Goal: Use online tool/utility: Utilize a website feature to perform a specific function

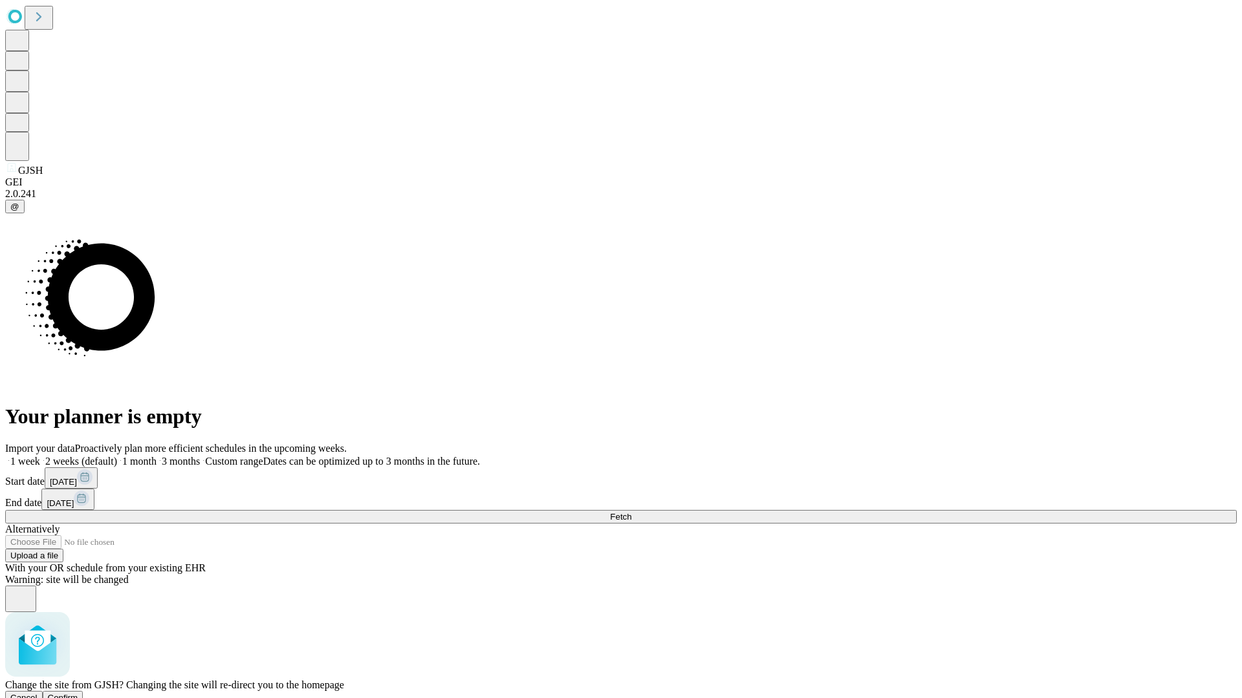
click at [78, 693] on span "Confirm" at bounding box center [63, 698] width 30 height 10
click at [117, 456] on label "2 weeks (default)" at bounding box center [78, 461] width 77 height 11
click at [631, 512] on span "Fetch" at bounding box center [620, 517] width 21 height 10
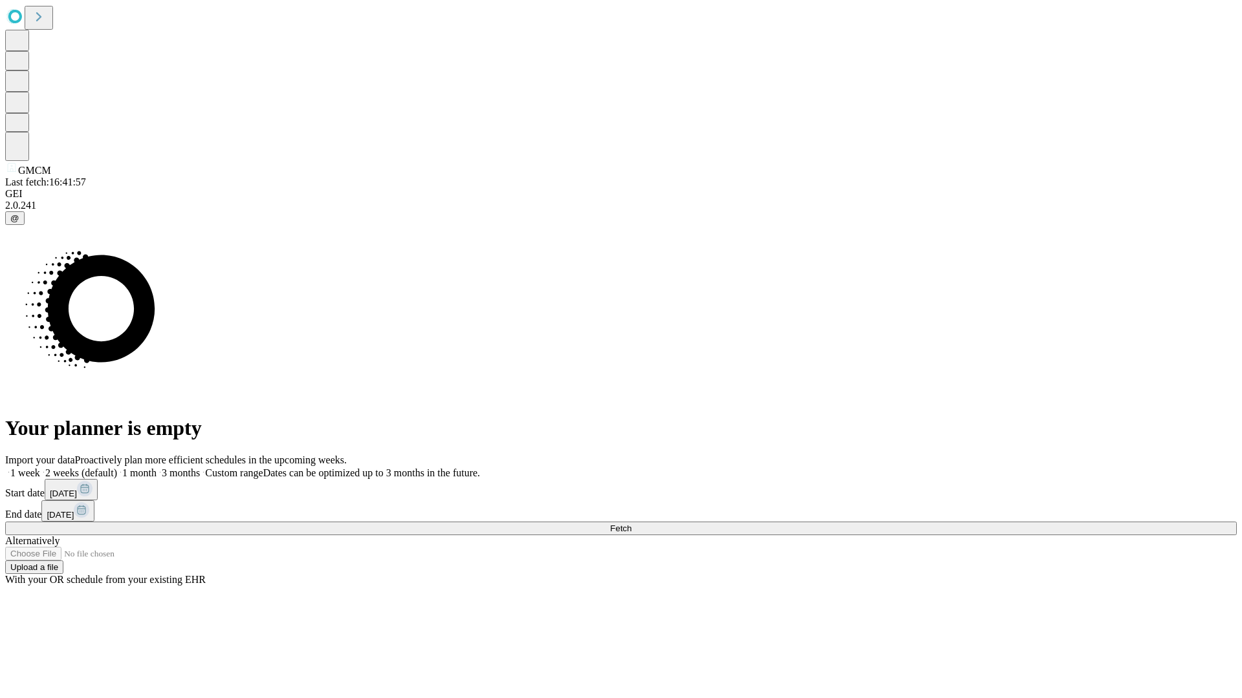
click at [117, 468] on label "2 weeks (default)" at bounding box center [78, 473] width 77 height 11
click at [631, 524] on span "Fetch" at bounding box center [620, 529] width 21 height 10
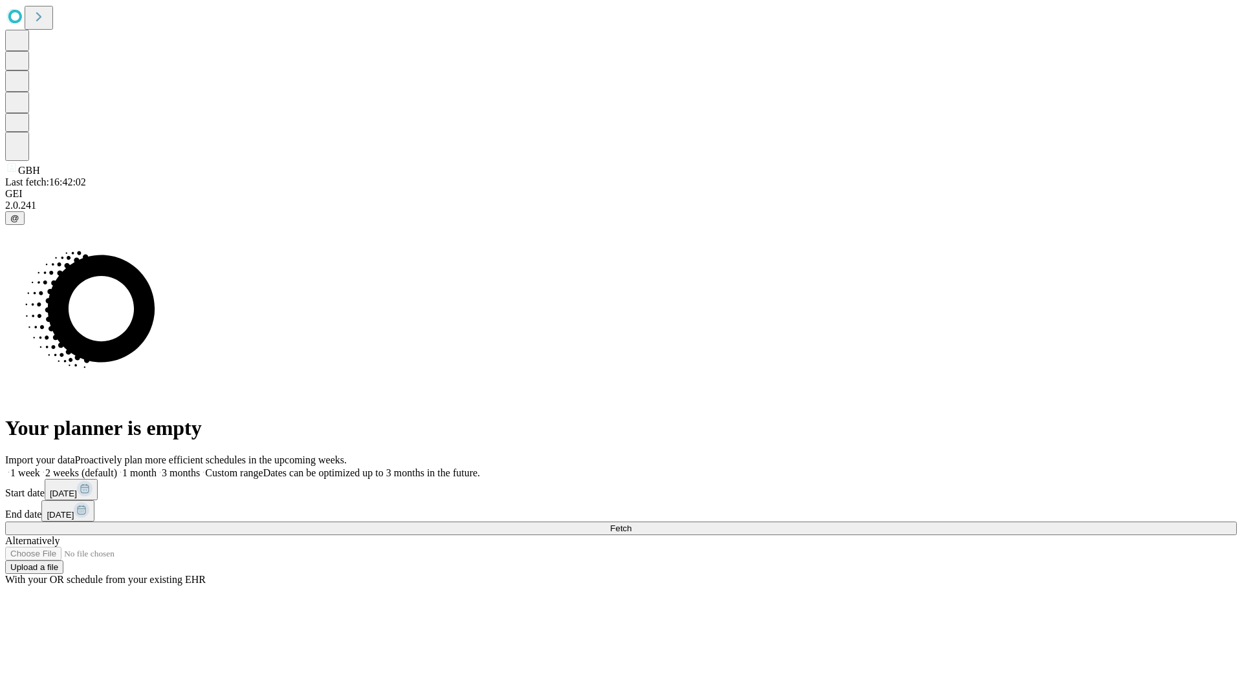
click at [631, 524] on span "Fetch" at bounding box center [620, 529] width 21 height 10
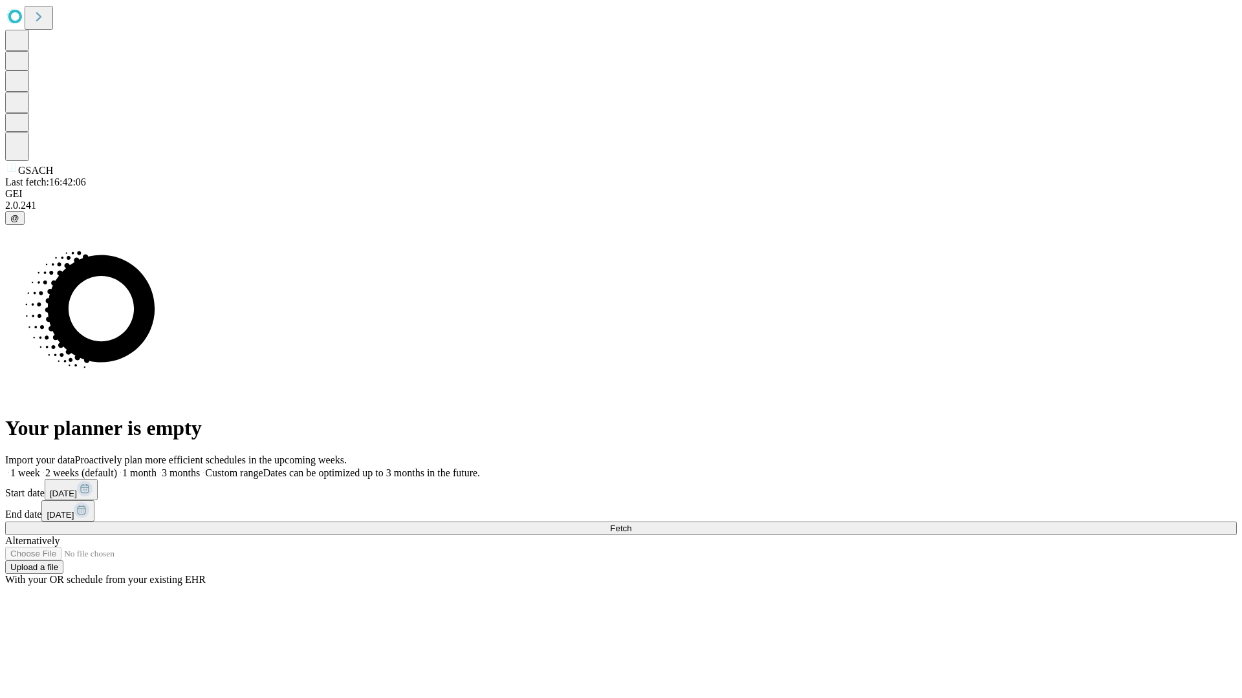
click at [117, 468] on label "2 weeks (default)" at bounding box center [78, 473] width 77 height 11
click at [631, 524] on span "Fetch" at bounding box center [620, 529] width 21 height 10
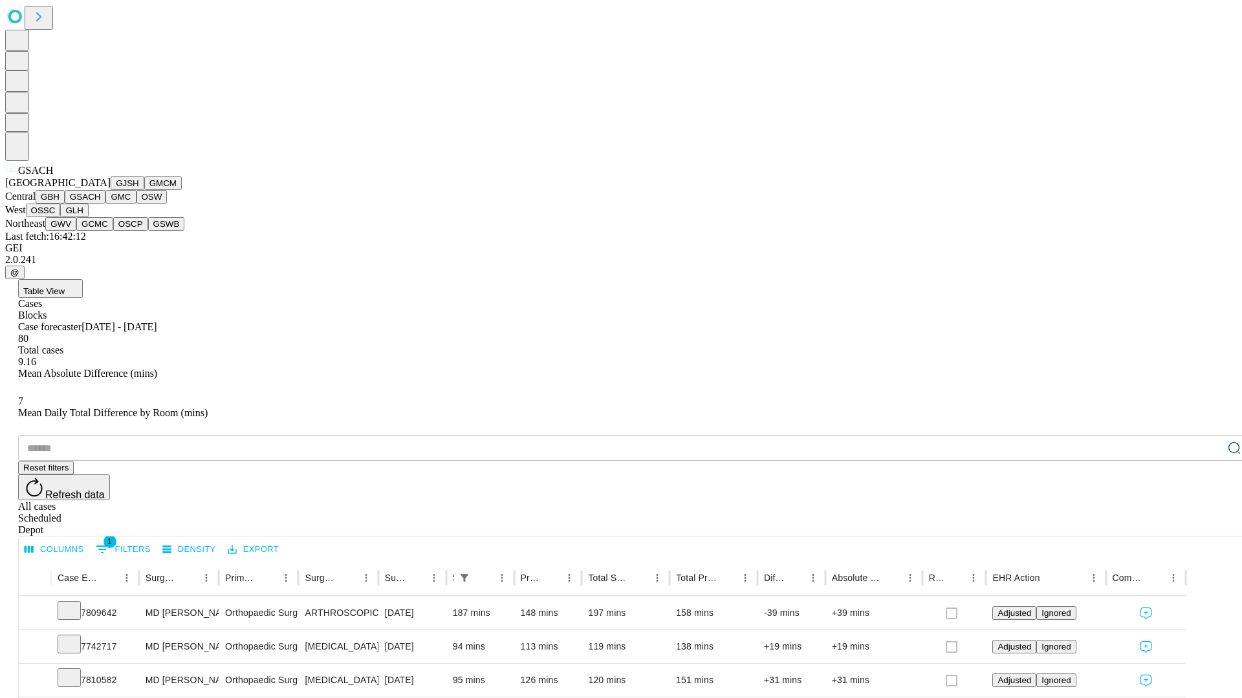
click at [105, 204] on button "GMC" at bounding box center [120, 197] width 30 height 14
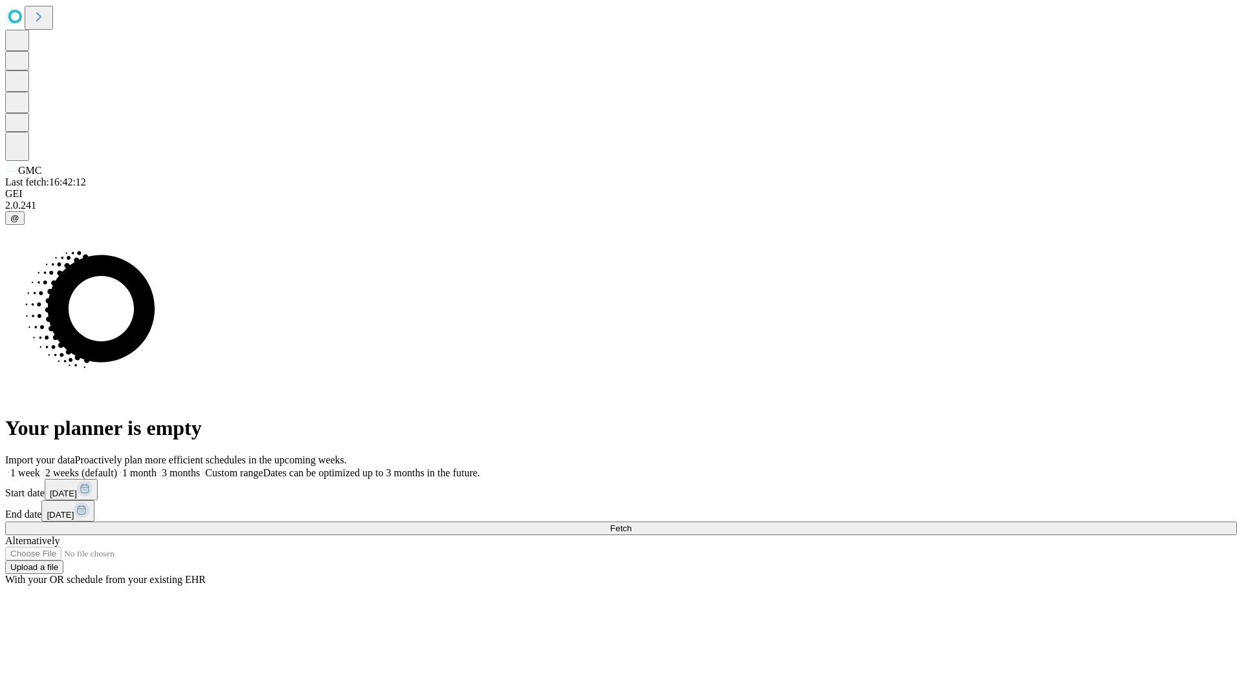
click at [117, 468] on label "2 weeks (default)" at bounding box center [78, 473] width 77 height 11
click at [631, 524] on span "Fetch" at bounding box center [620, 529] width 21 height 10
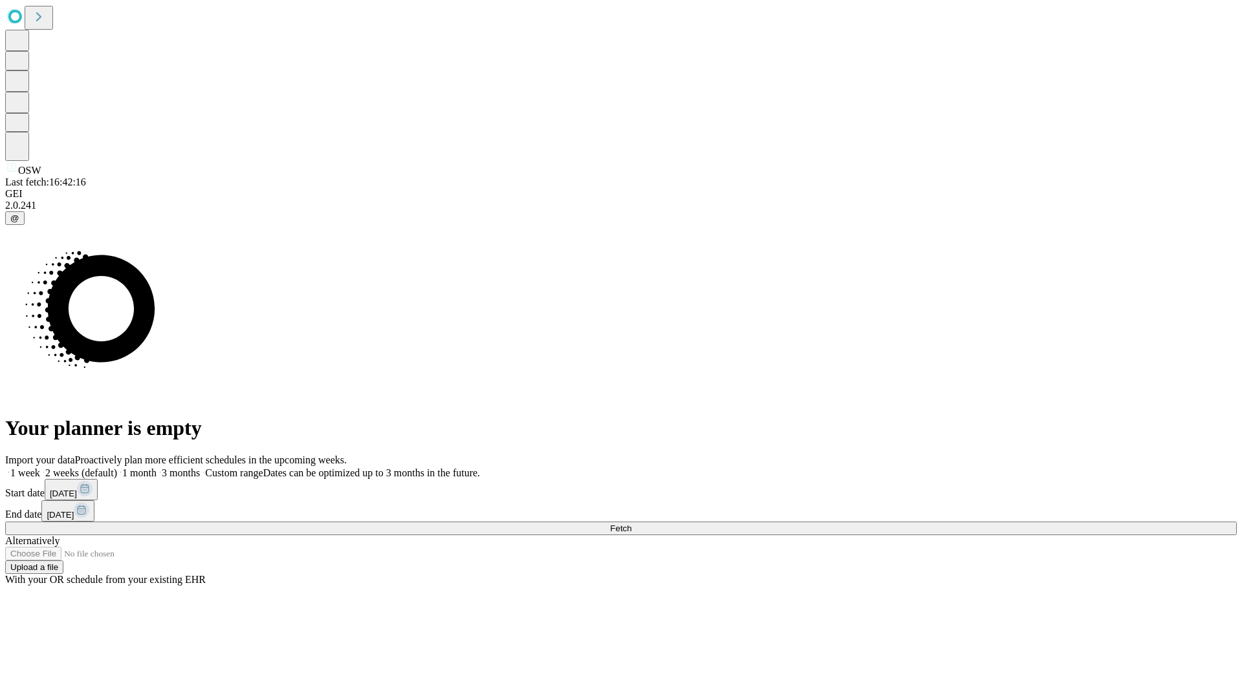
click at [117, 468] on label "2 weeks (default)" at bounding box center [78, 473] width 77 height 11
click at [631, 524] on span "Fetch" at bounding box center [620, 529] width 21 height 10
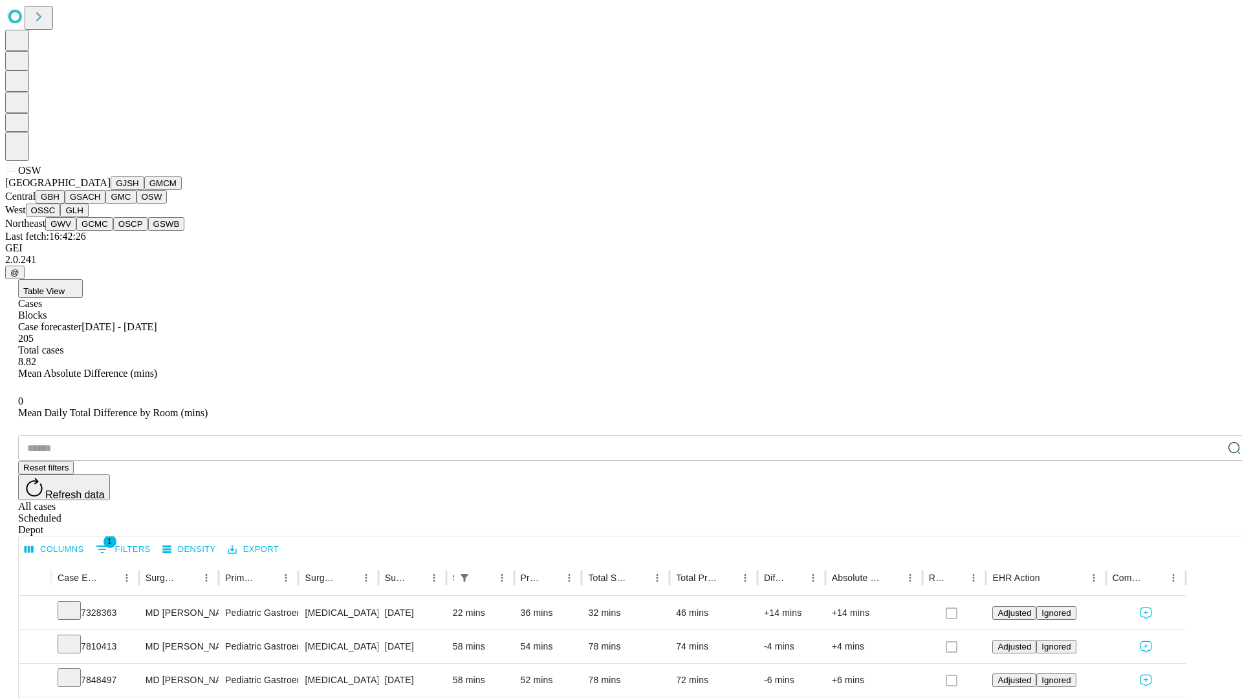
click at [61, 217] on button "OSSC" at bounding box center [43, 211] width 35 height 14
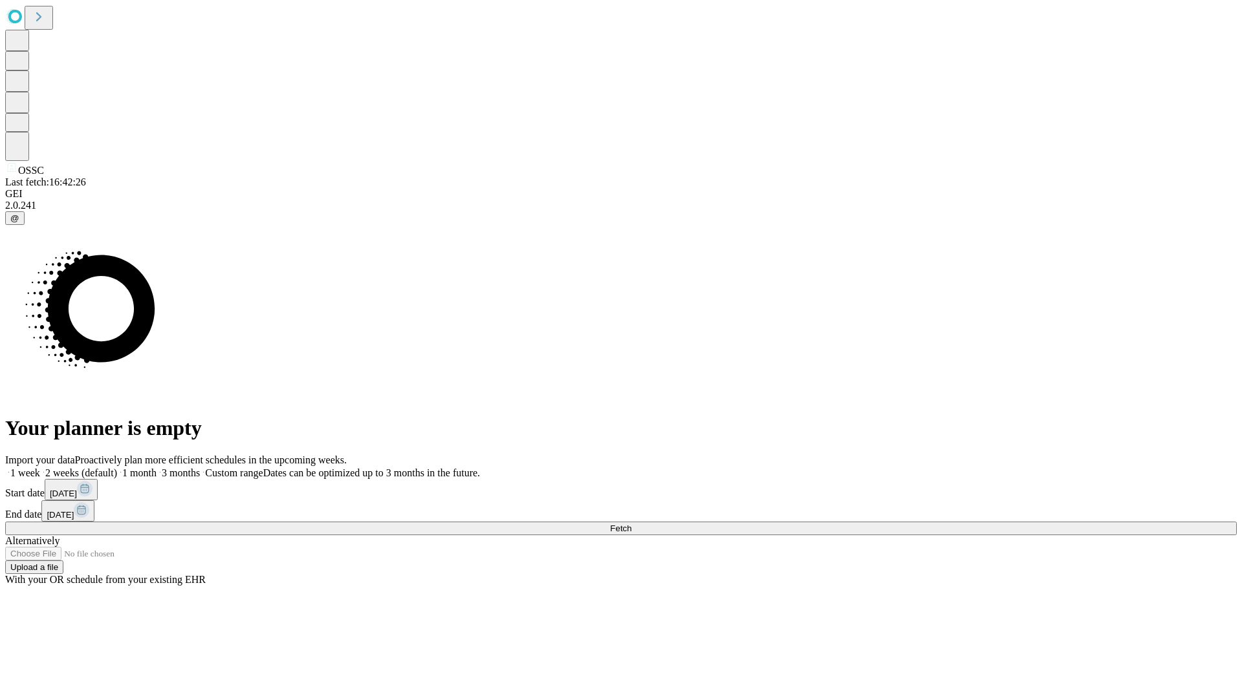
click at [117, 468] on label "2 weeks (default)" at bounding box center [78, 473] width 77 height 11
click at [631, 524] on span "Fetch" at bounding box center [620, 529] width 21 height 10
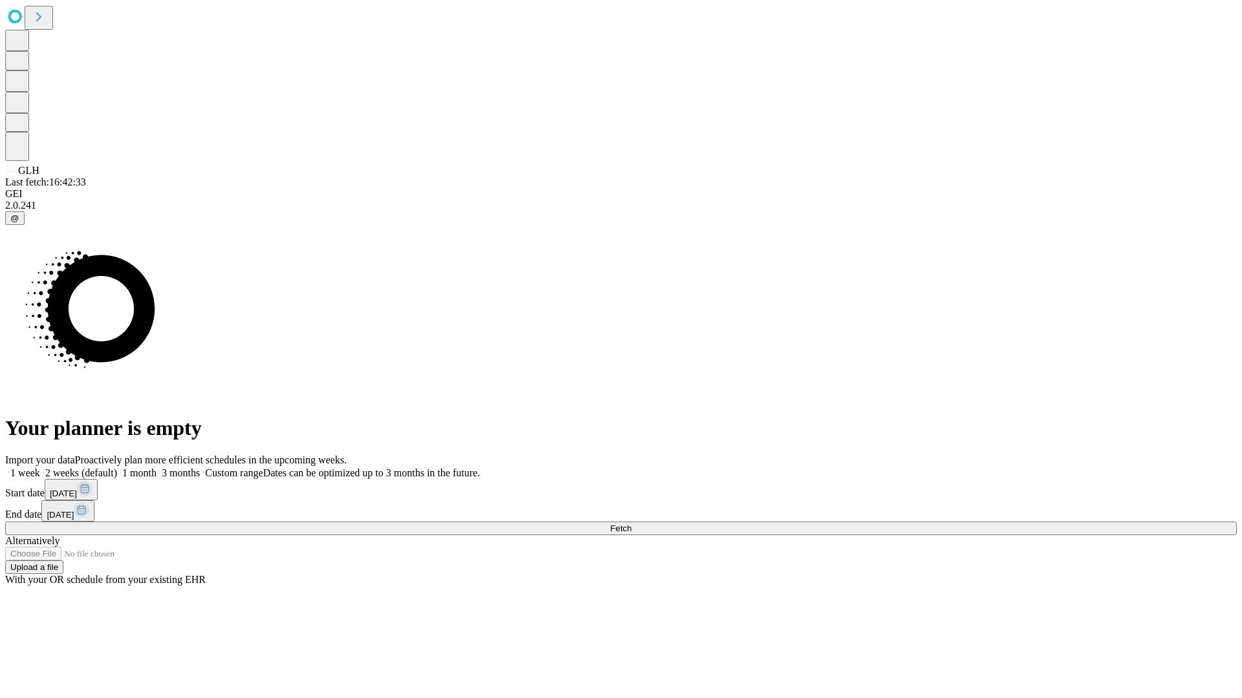
click at [117, 468] on label "2 weeks (default)" at bounding box center [78, 473] width 77 height 11
click at [631, 524] on span "Fetch" at bounding box center [620, 529] width 21 height 10
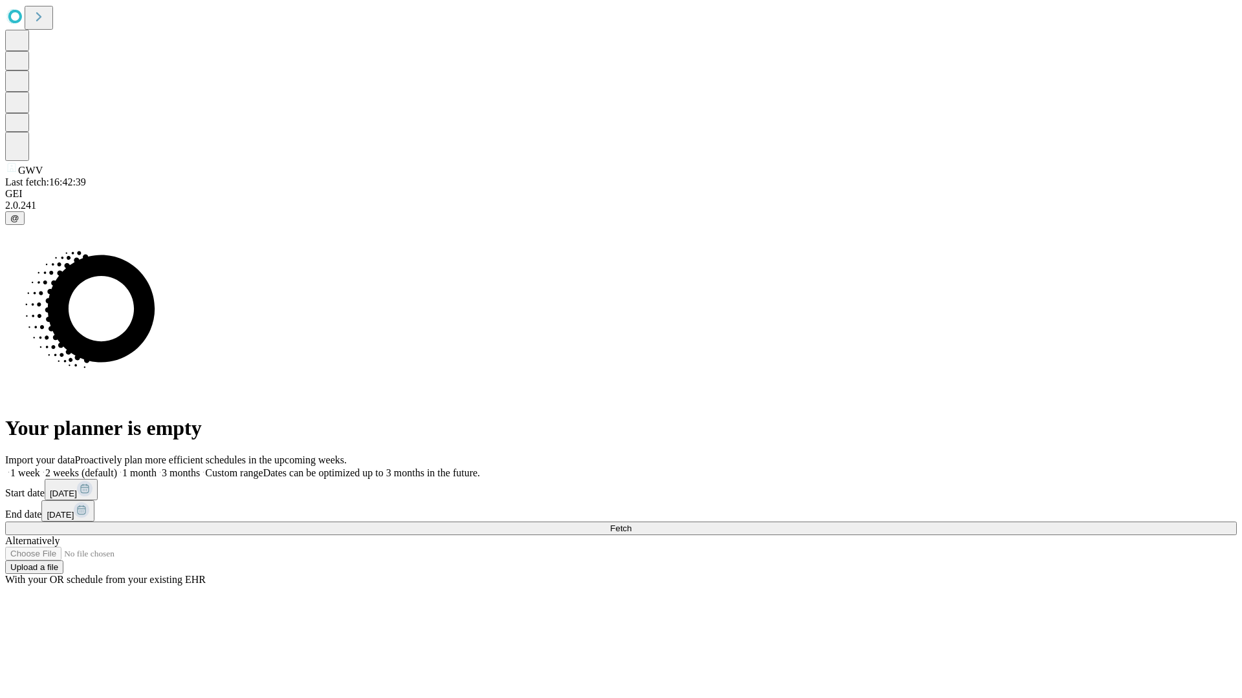
click at [631, 524] on span "Fetch" at bounding box center [620, 529] width 21 height 10
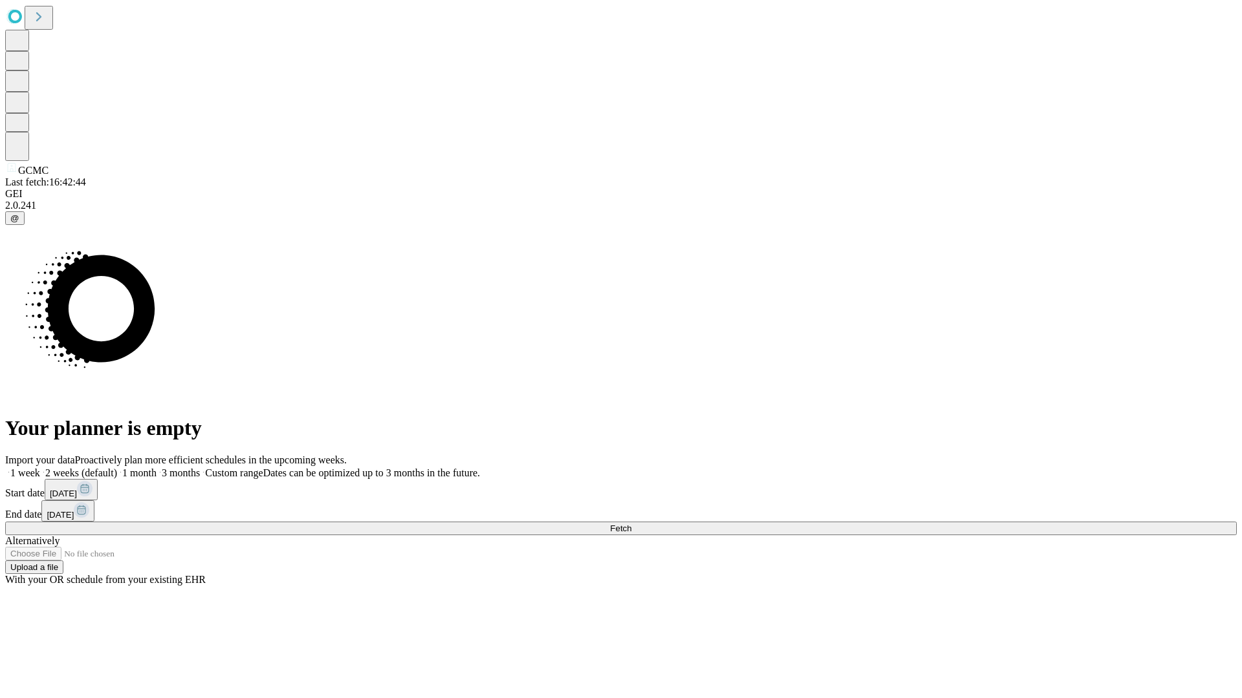
click at [117, 468] on label "2 weeks (default)" at bounding box center [78, 473] width 77 height 11
click at [631, 524] on span "Fetch" at bounding box center [620, 529] width 21 height 10
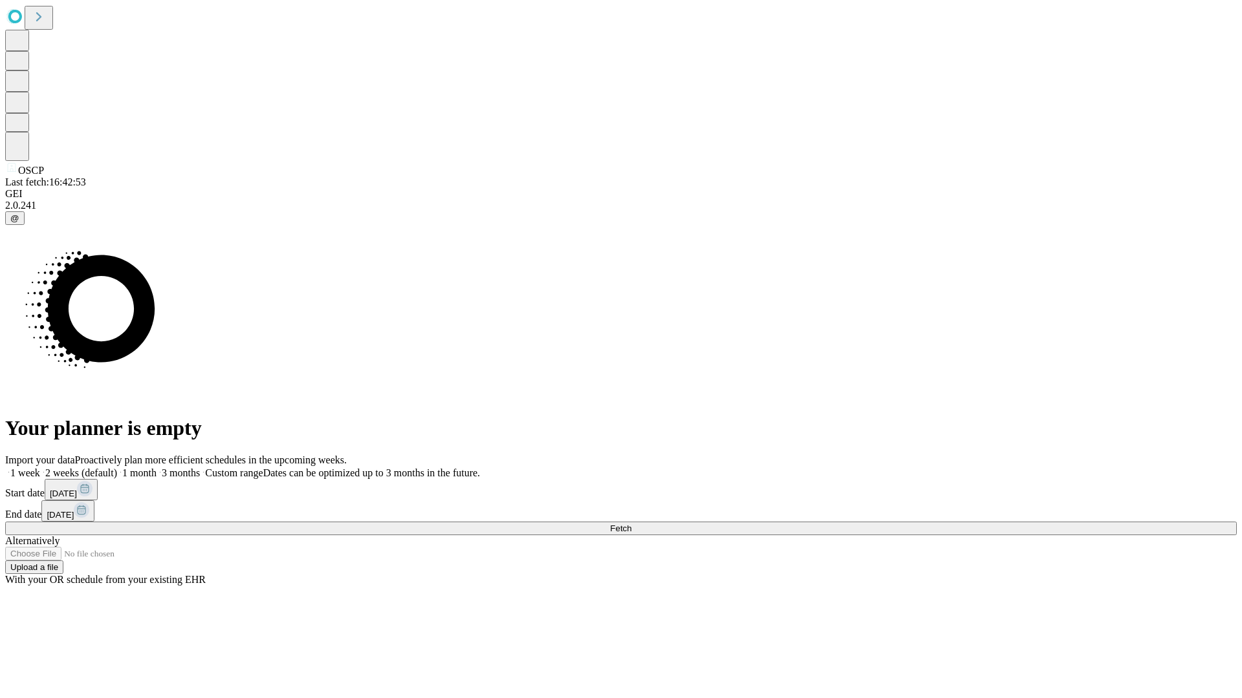
click at [117, 468] on label "2 weeks (default)" at bounding box center [78, 473] width 77 height 11
click at [631, 524] on span "Fetch" at bounding box center [620, 529] width 21 height 10
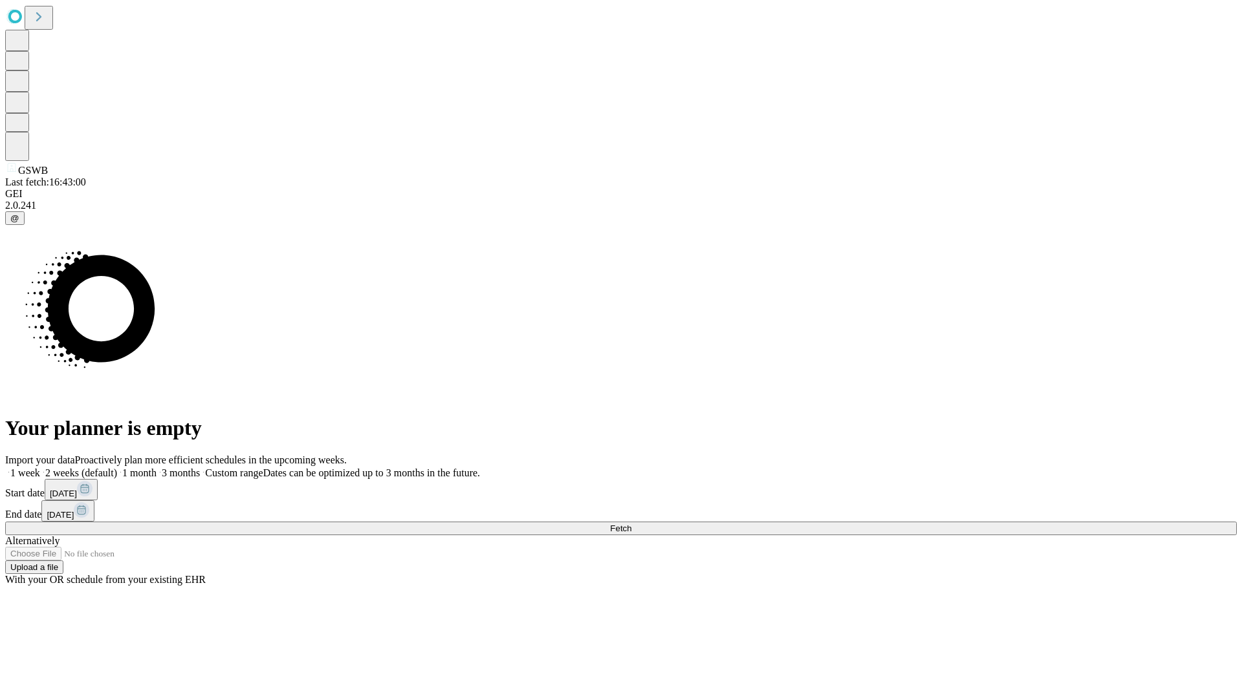
click at [117, 468] on label "2 weeks (default)" at bounding box center [78, 473] width 77 height 11
click at [631, 524] on span "Fetch" at bounding box center [620, 529] width 21 height 10
